Goal: Information Seeking & Learning: Learn about a topic

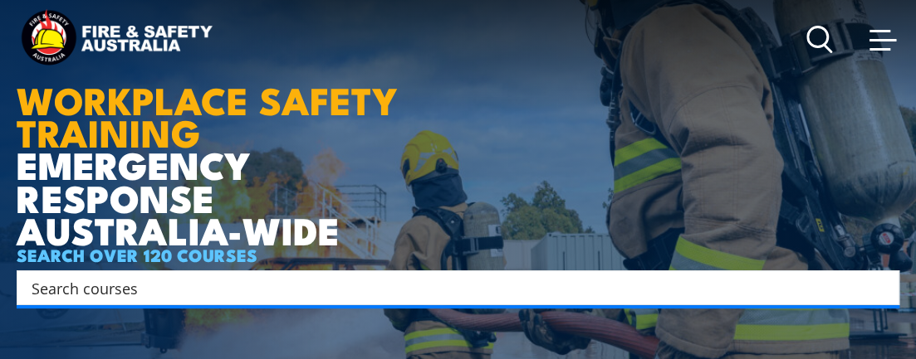
click at [659, 284] on input "Search input" at bounding box center [447, 288] width 831 height 25
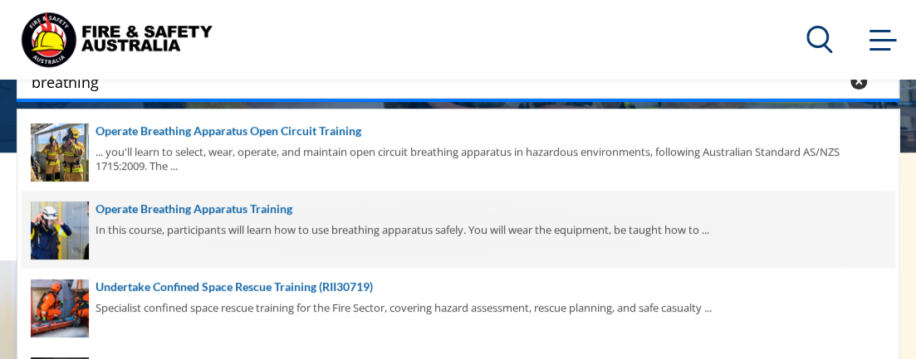
type input "breathing"
click at [230, 207] on span at bounding box center [458, 230] width 872 height 78
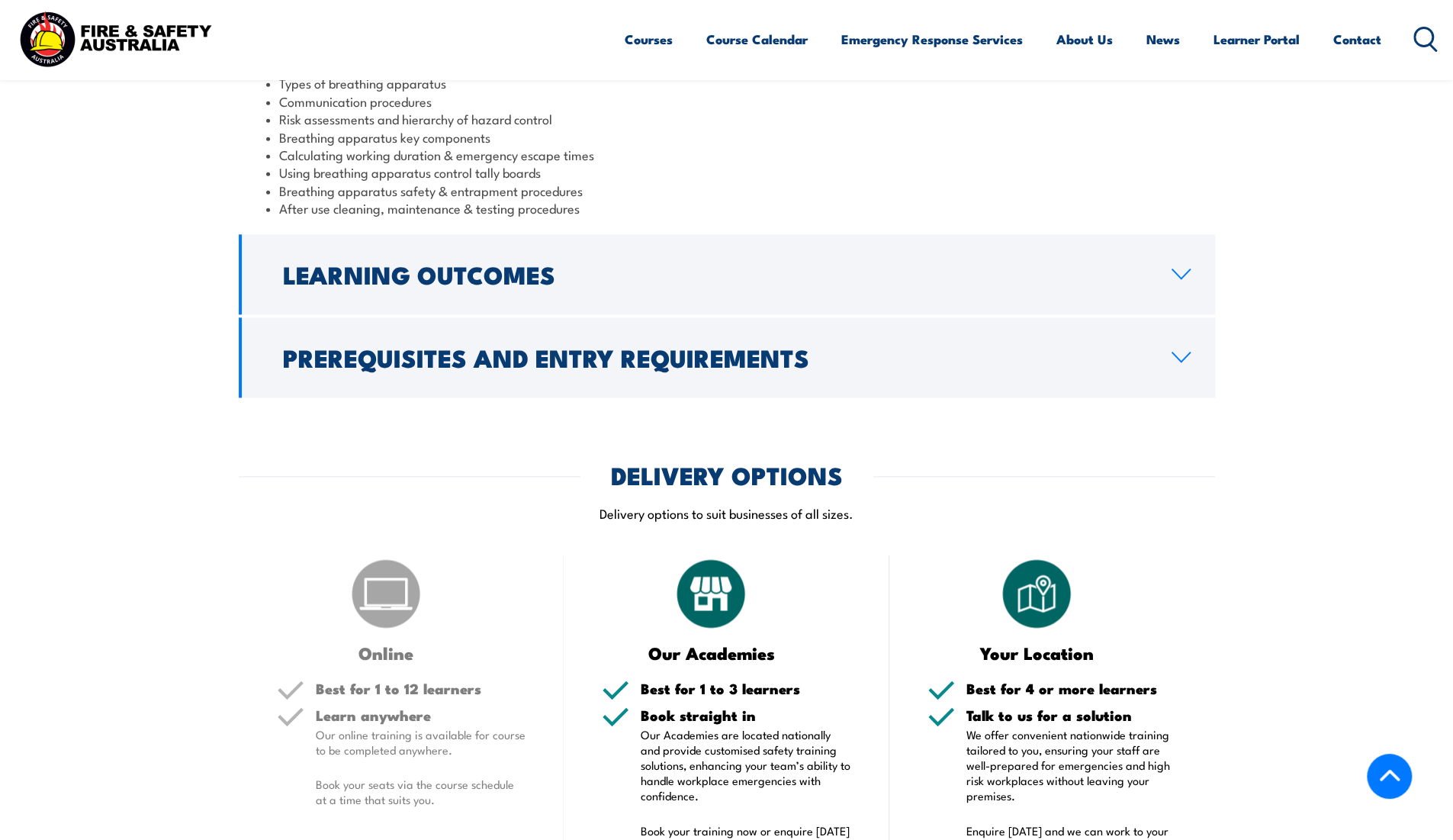
scroll to position [1371, 0]
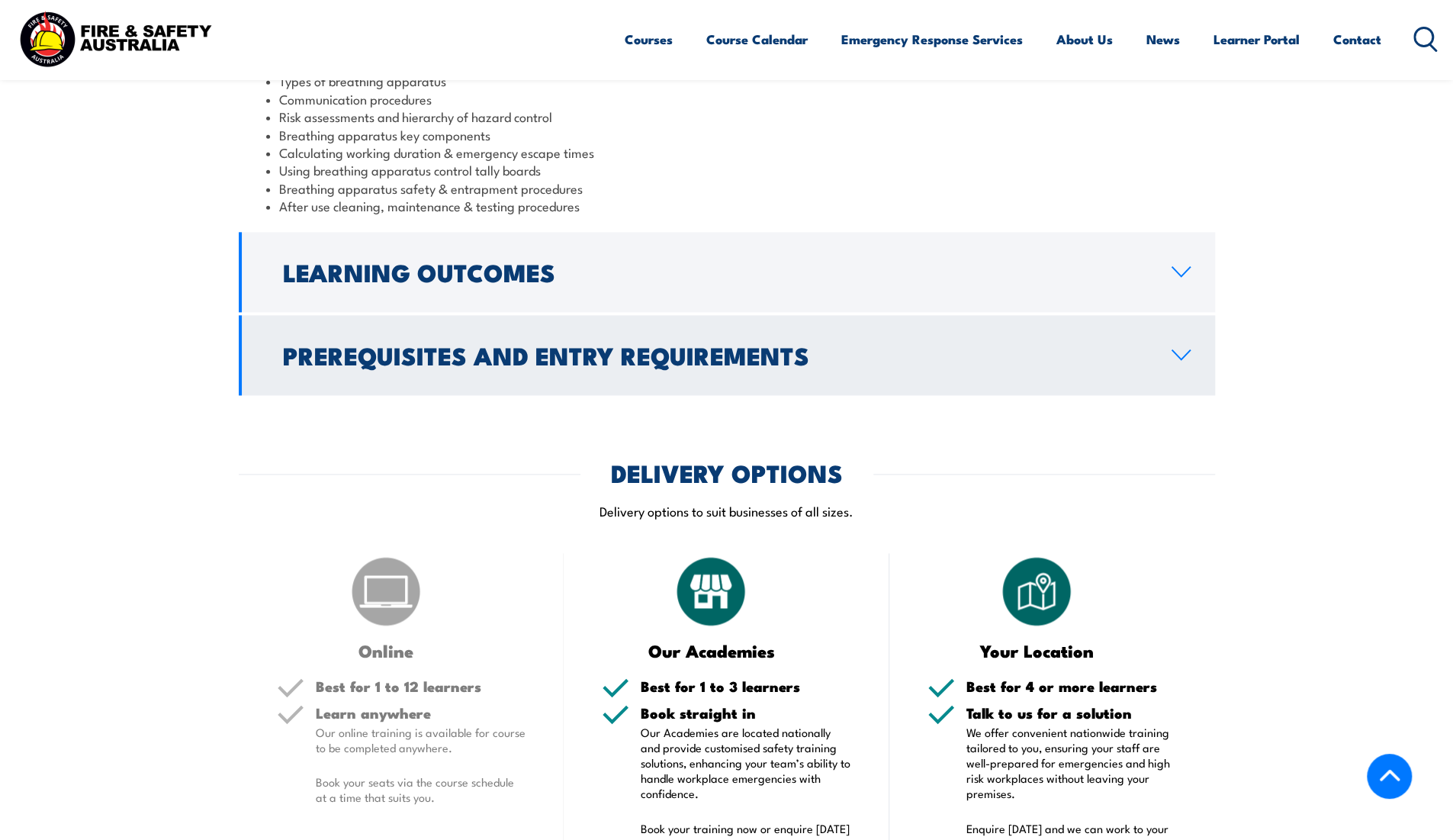
click at [841, 330] on link "Prerequisites and Entry Requirements" at bounding box center [727, 355] width 976 height 80
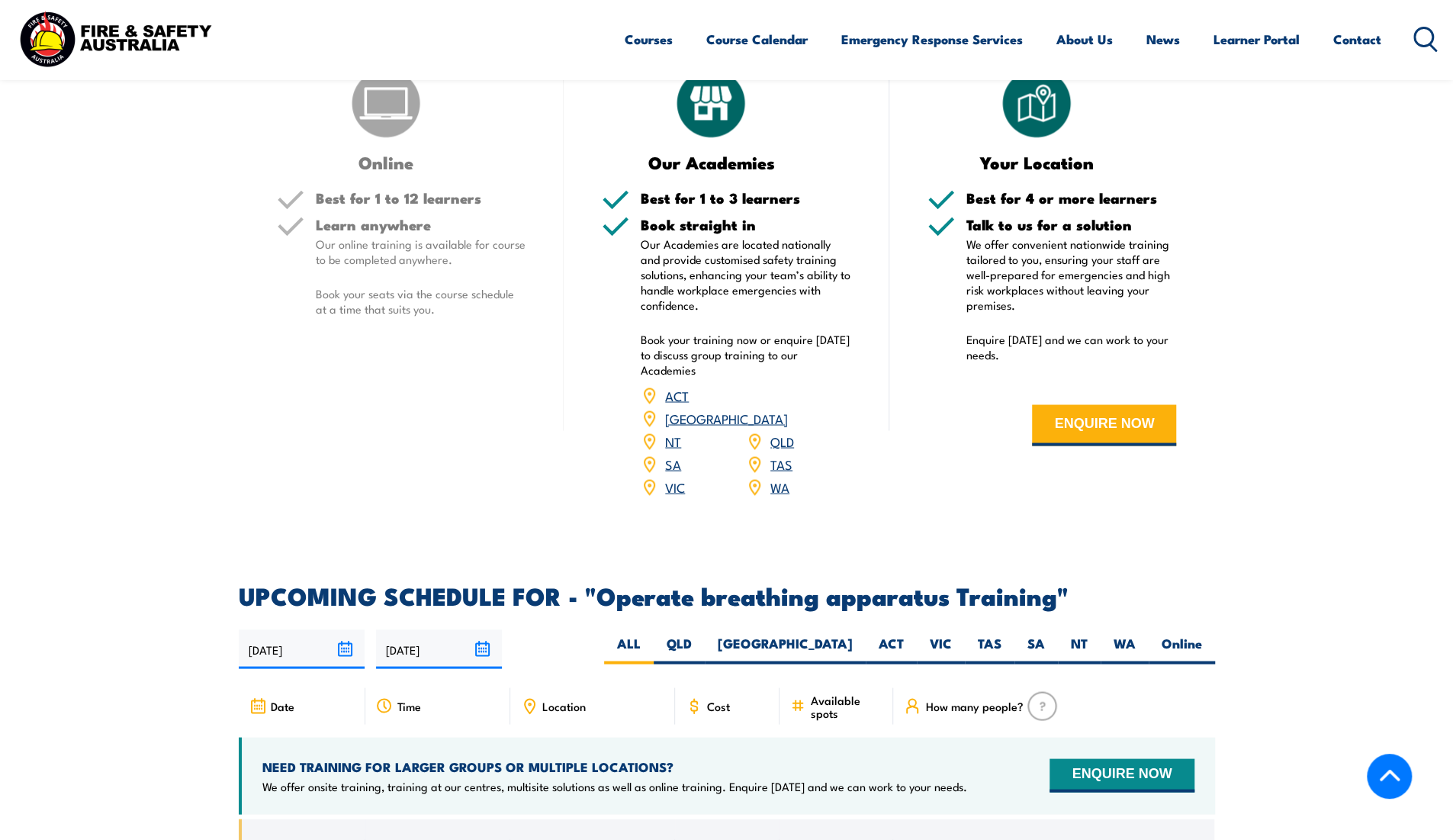
scroll to position [1894, 0]
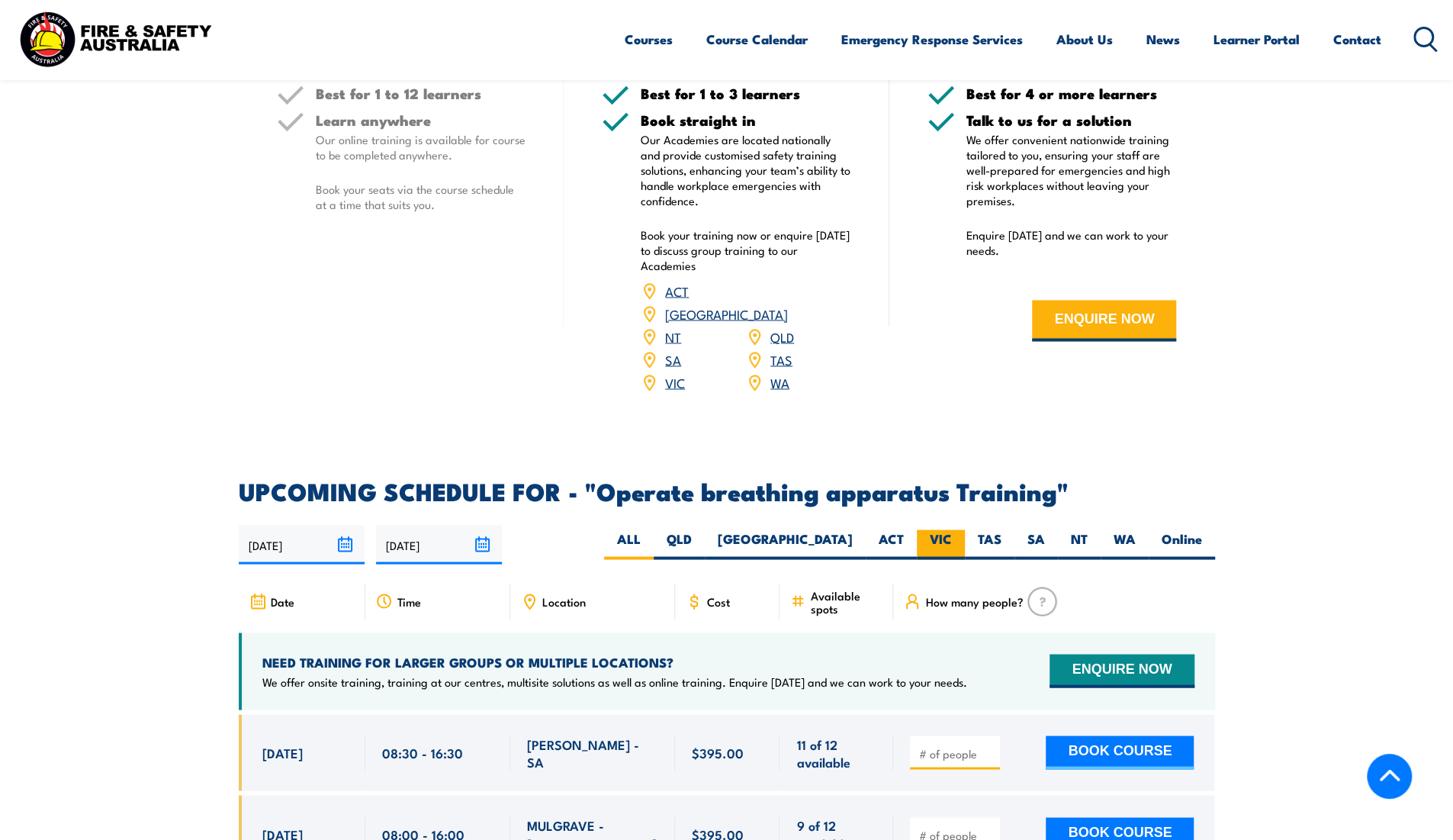
click at [841, 330] on label "VIC" at bounding box center [941, 544] width 48 height 29
click at [841, 330] on input "VIC" at bounding box center [957, 534] width 10 height 10
radio input "true"
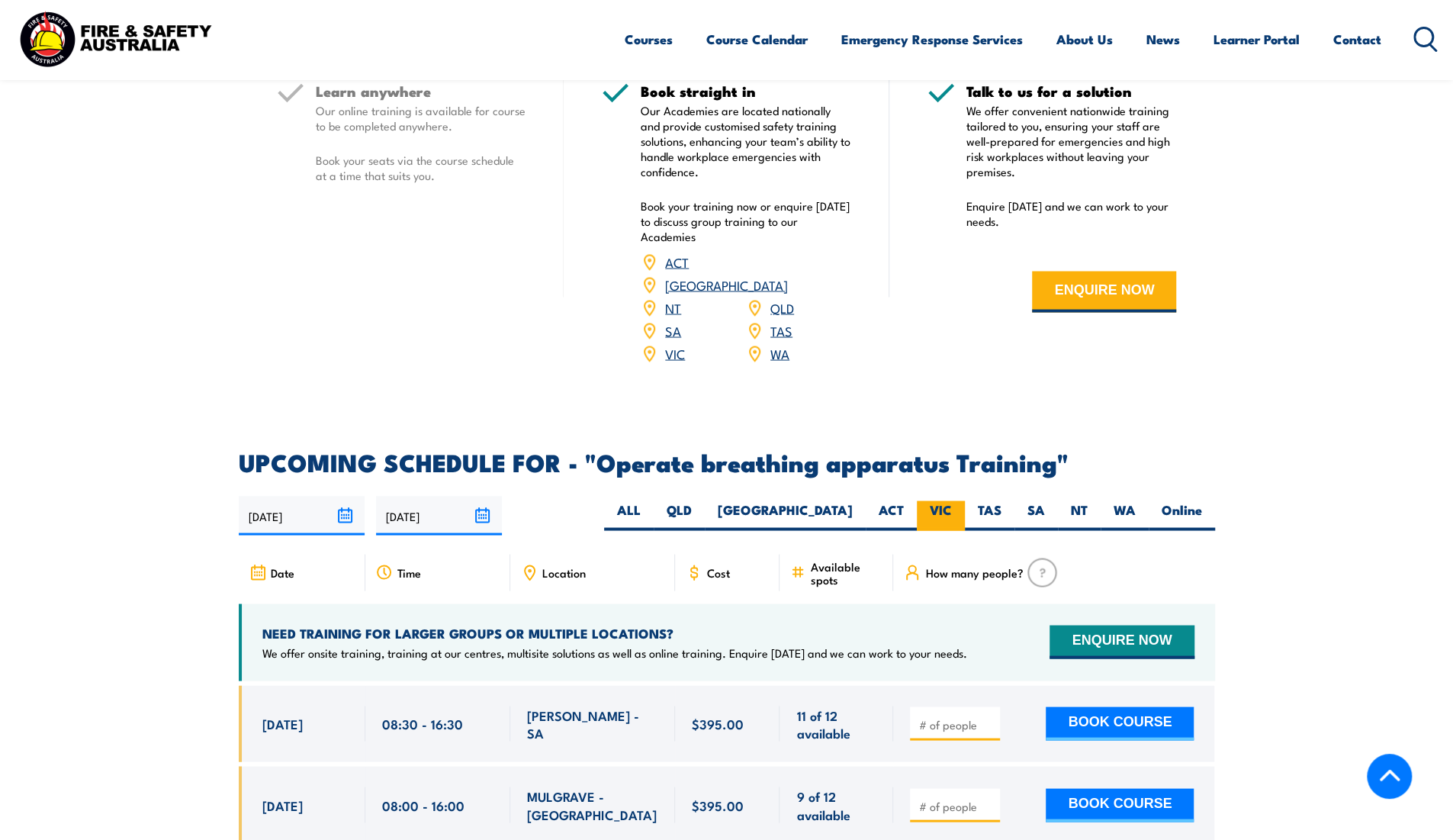
scroll to position [1935, 0]
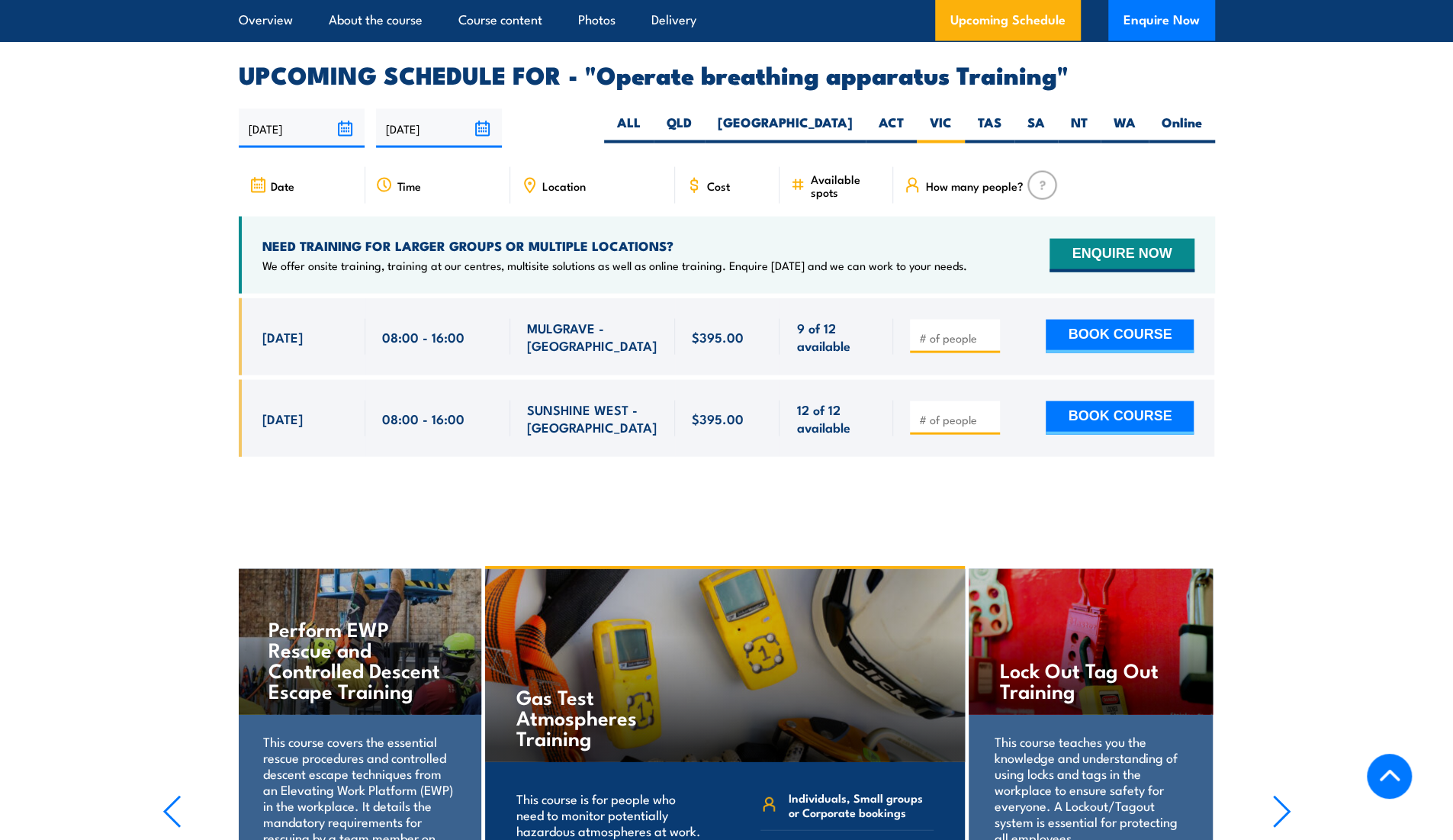
scroll to position [2368, 0]
